Goal: Task Accomplishment & Management: Use online tool/utility

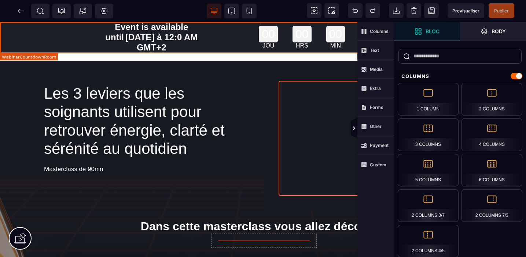
click at [235, 40] on div "00 JOU 00 HRS 00 MIN 00 SEC" at bounding box center [318, 37] width 223 height 30
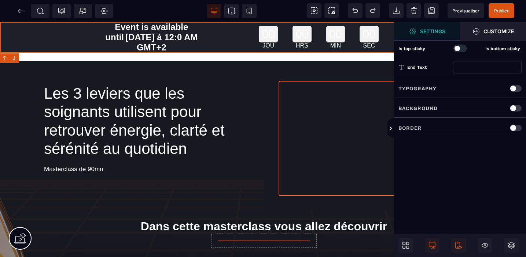
click at [464, 48] on div at bounding box center [459, 49] width 13 height 8
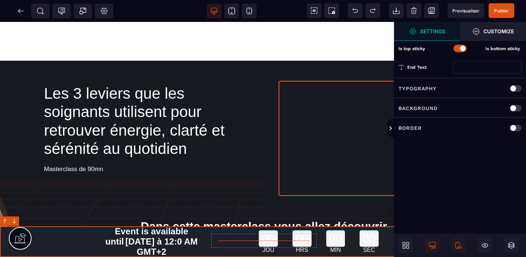
click at [455, 49] on div at bounding box center [459, 49] width 13 height 8
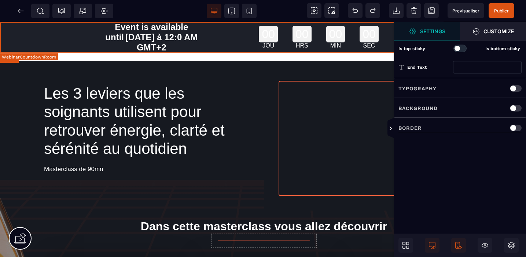
click at [207, 40] on div "00 JOU 00 HRS 00 MIN 00 SEC" at bounding box center [318, 37] width 223 height 30
click at [407, 246] on icon at bounding box center [407, 247] width 3 height 3
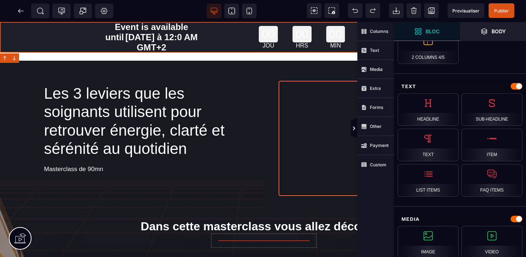
scroll to position [194, 0]
click at [21, 11] on icon at bounding box center [20, 11] width 5 height 0
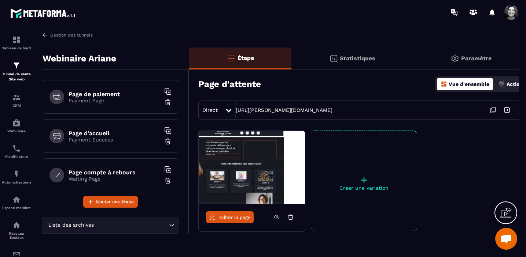
scroll to position [166, 0]
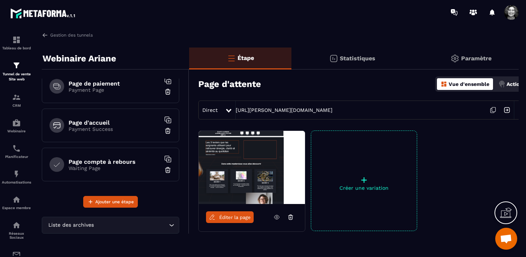
click at [129, 170] on p "Waiting Page" at bounding box center [114, 169] width 92 height 6
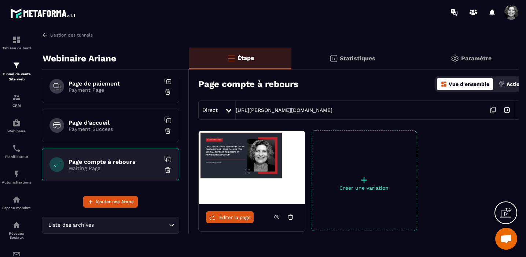
click at [237, 218] on span "Éditer la page" at bounding box center [234, 217] width 31 height 5
